Goal: Information Seeking & Learning: Learn about a topic

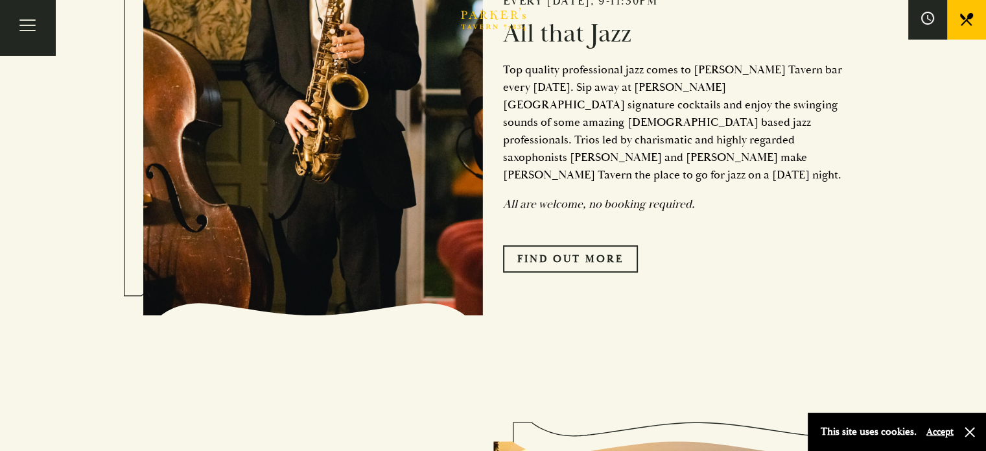
scroll to position [509, 0]
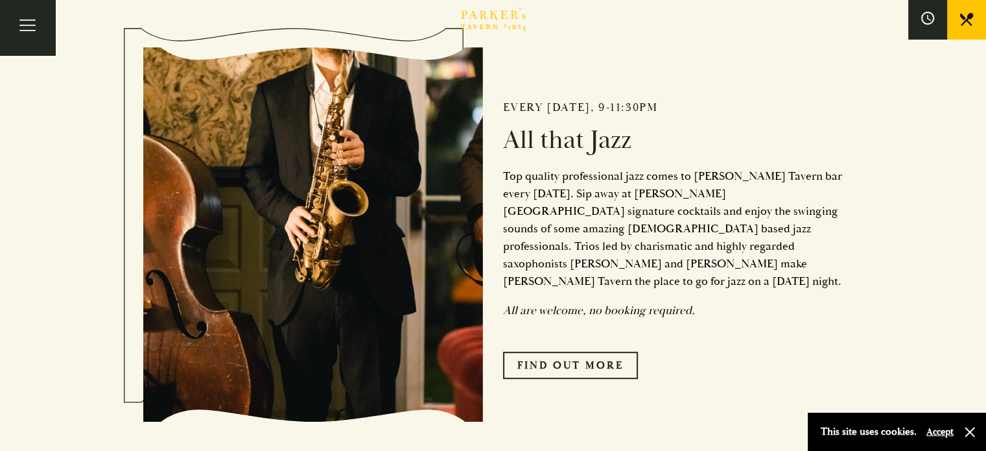
click at [0, 0] on link "Menus" at bounding box center [0, 0] width 0 height 0
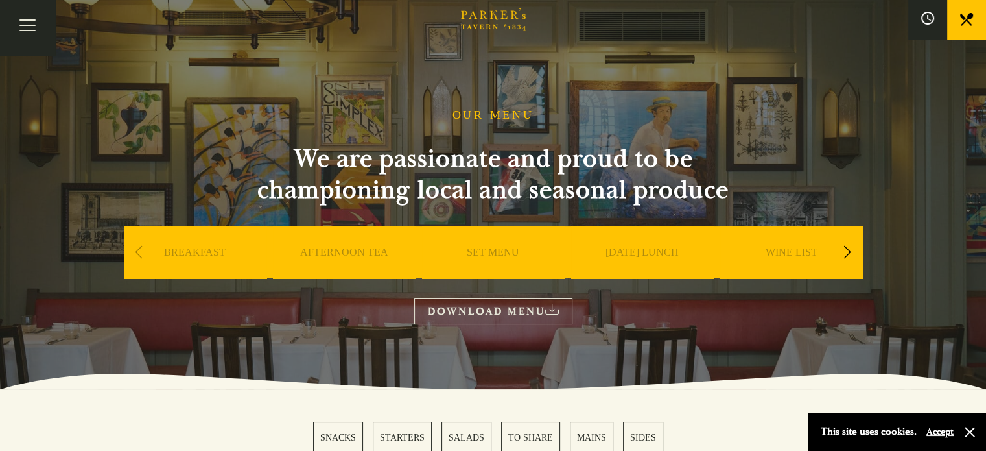
click at [848, 253] on div "Next slide" at bounding box center [848, 252] width 18 height 29
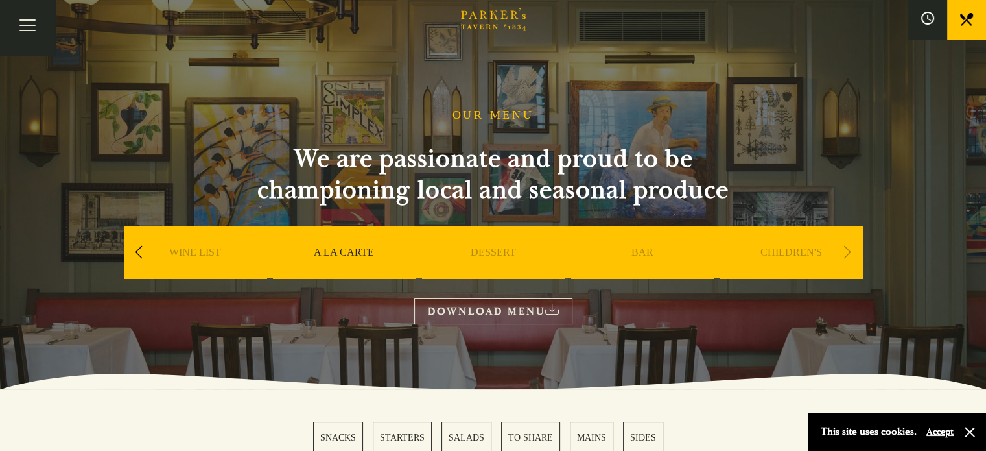
click at [848, 253] on div "Next slide" at bounding box center [848, 252] width 18 height 29
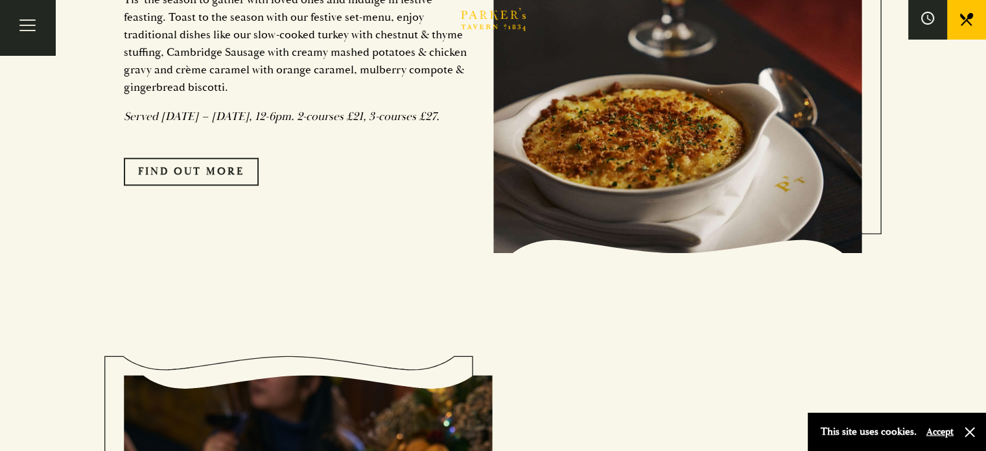
scroll to position [1026, 0]
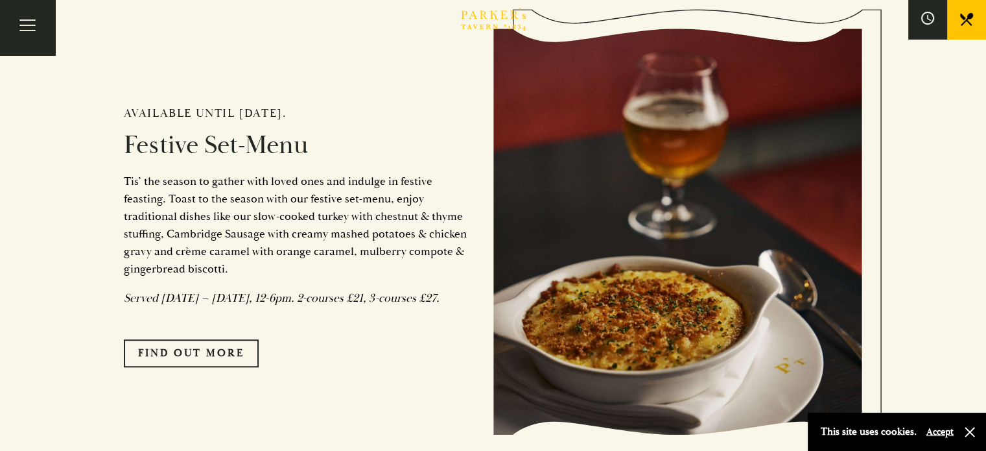
click at [327, 247] on p "Tis’ the season to gather with loved ones and indulge in festive feasting. Toas…" at bounding box center [299, 224] width 350 height 105
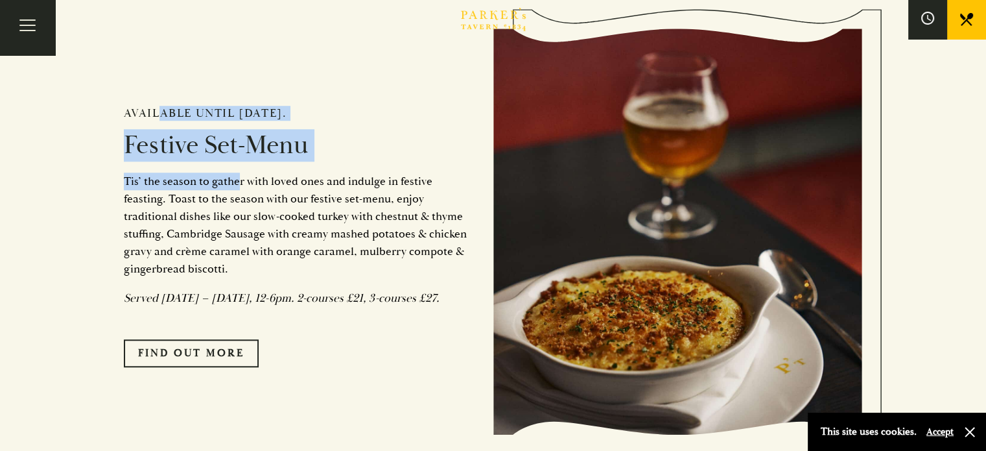
drag, startPoint x: 153, startPoint y: 126, endPoint x: 240, endPoint y: 185, distance: 105.0
click at [240, 185] on div "Available until 12th January 2025. Festive Set-Menu Tis’ the season to gather w…" at bounding box center [309, 232] width 370 height 400
click at [278, 155] on h2 "Festive Set-Menu" at bounding box center [299, 145] width 350 height 31
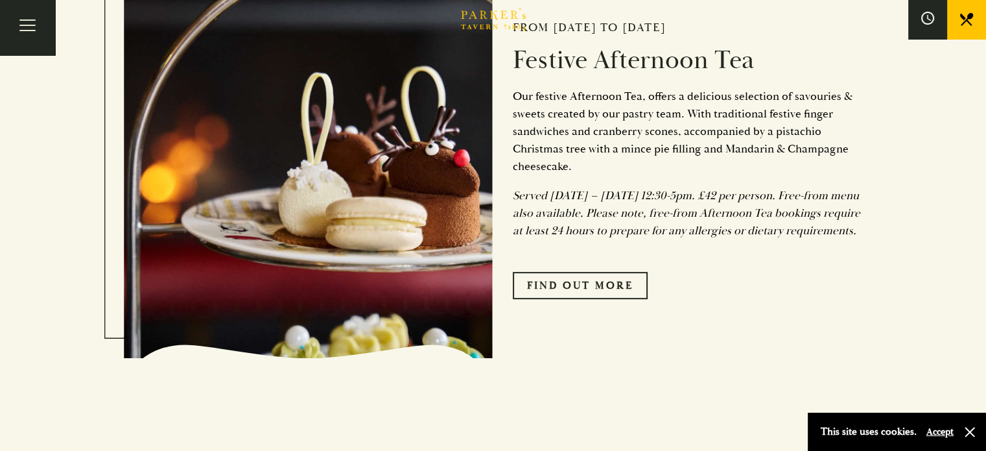
scroll to position [533, 0]
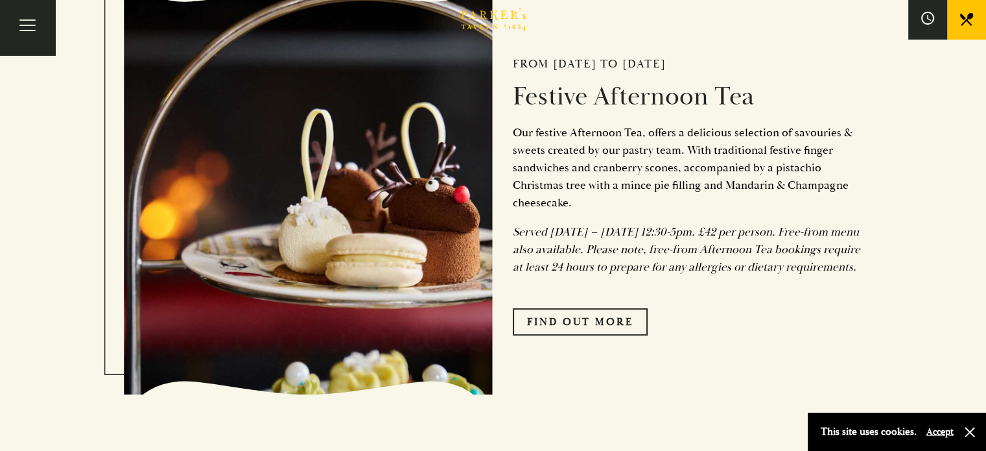
click at [479, 24] on icon "Brasserie Restaurant Cambridge | Parker's Tavern Cambridge Parker's Tavern is a…" at bounding box center [493, 19] width 65 height 23
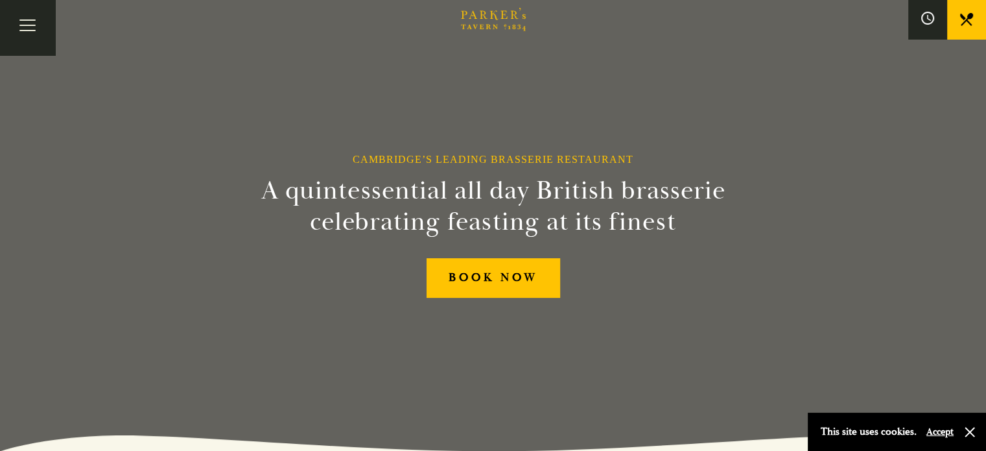
click at [0, 0] on div "Afternoon Tea Menus All That Jazz BOOK" at bounding box center [0, 0] width 0 height 0
click at [0, 0] on link "Menus" at bounding box center [0, 0] width 0 height 0
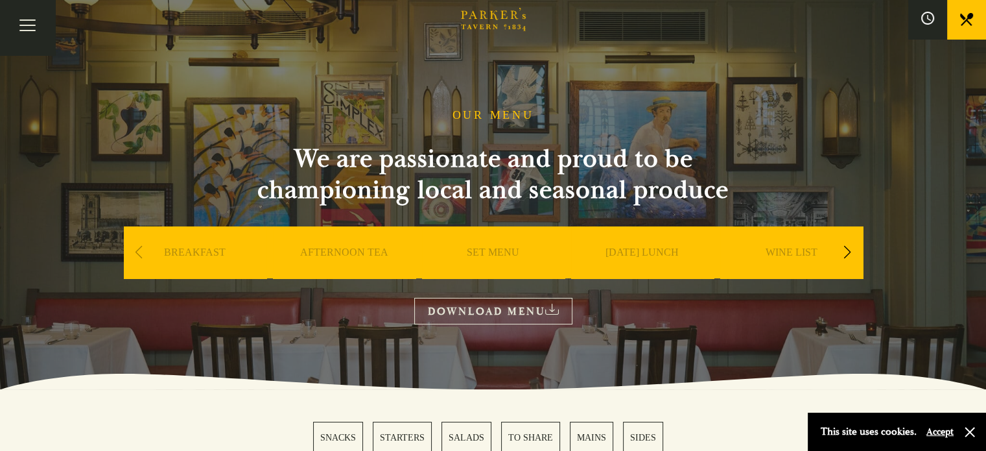
click at [0, 0] on link "Menus" at bounding box center [0, 0] width 0 height 0
click at [0, 0] on div "Bar Restaurant What’s On Afternoon Tea Menus All That Jazz BOOK" at bounding box center [0, 0] width 0 height 0
click at [0, 0] on link "What’s On" at bounding box center [0, 0] width 0 height 0
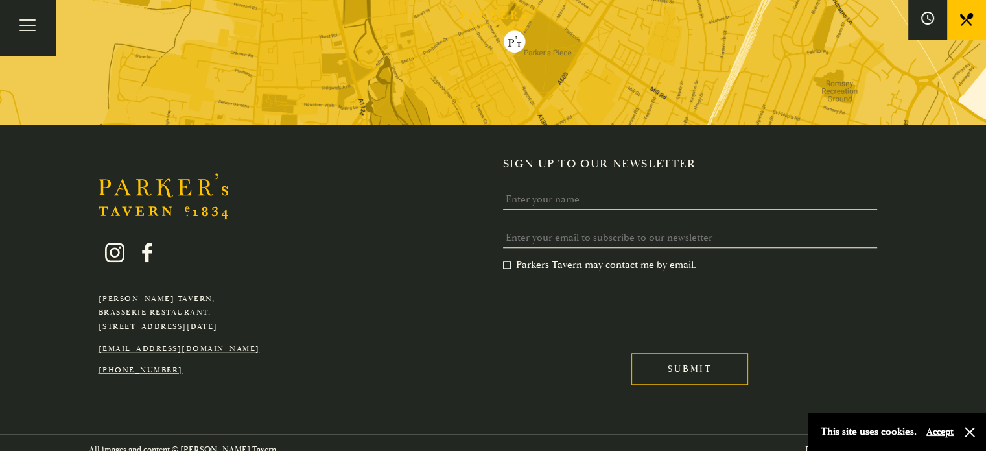
scroll to position [1057, 0]
